Goal: Find specific page/section: Find specific page/section

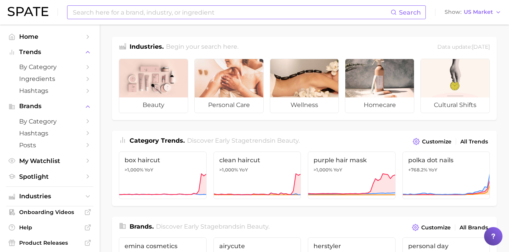
click at [192, 14] on input at bounding box center [231, 12] width 318 height 13
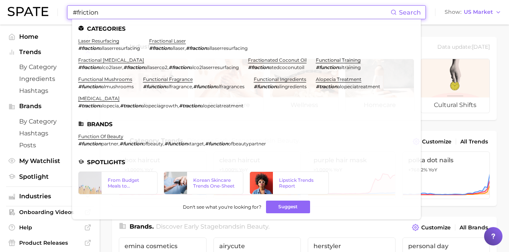
type input "#friction"
